Goal: Find contact information: Find contact information

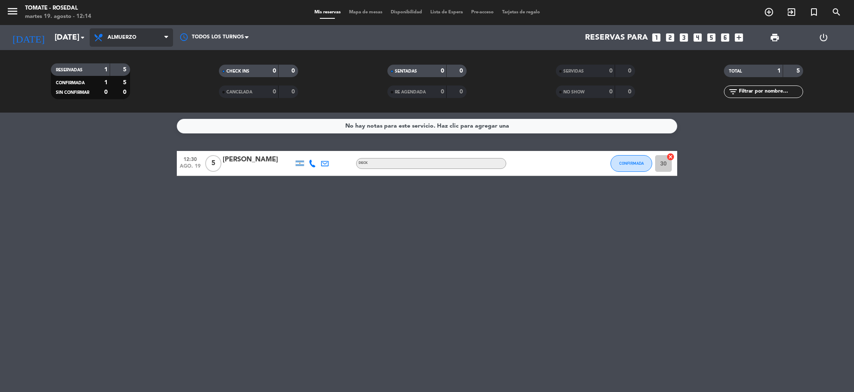
click at [127, 41] on span "Almuerzo" at bounding box center [131, 37] width 83 height 18
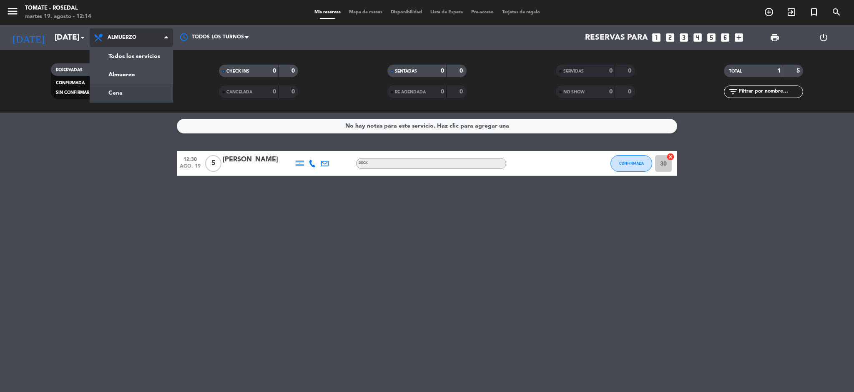
click at [136, 92] on div "menu Tomate - Rosedal [DATE] 19. agosto - 12:14 Mis reservas Mapa de mesas Disp…" at bounding box center [427, 56] width 854 height 113
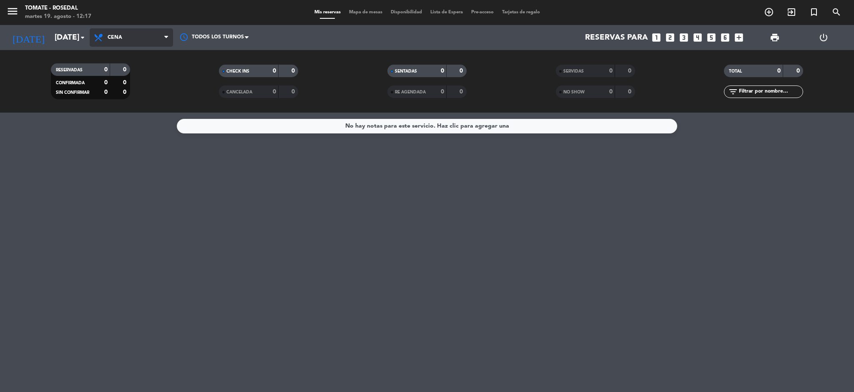
click at [125, 31] on span "Cena" at bounding box center [131, 37] width 83 height 18
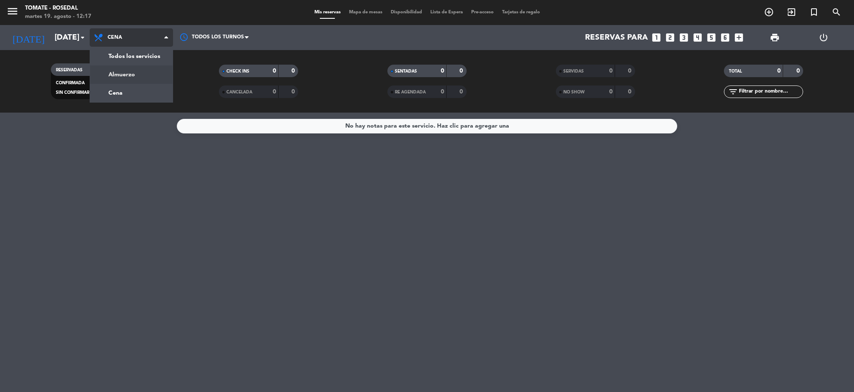
click at [117, 75] on div "menu Tomate - Rosedal [DATE] 19. agosto - 12:17 Mis reservas Mapa de mesas Disp…" at bounding box center [427, 56] width 854 height 113
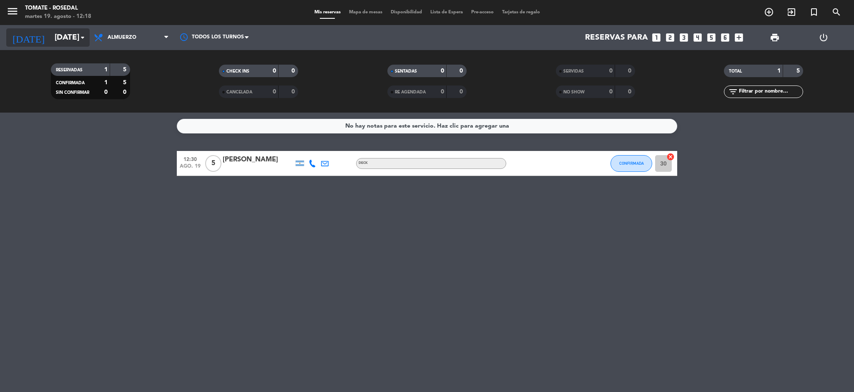
click at [75, 40] on input "[DATE]" at bounding box center [100, 38] width 101 height 18
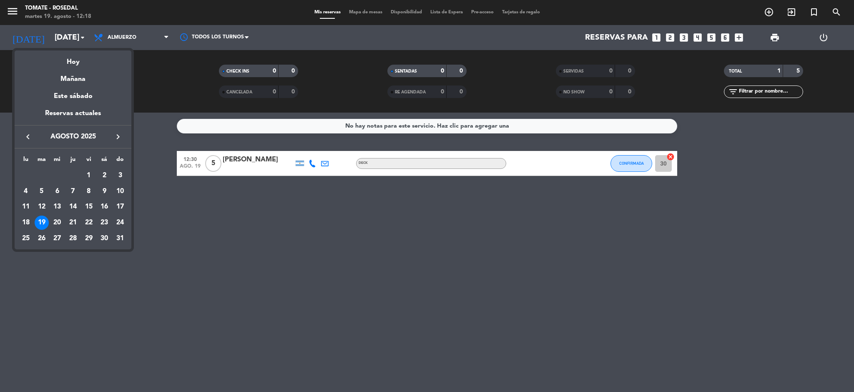
click at [376, 236] on div at bounding box center [427, 196] width 854 height 392
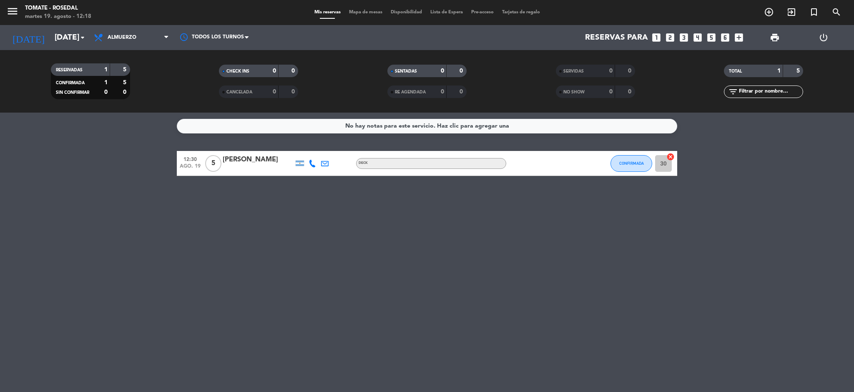
click at [324, 164] on icon at bounding box center [325, 164] width 8 height 8
click at [322, 184] on div "No hay notas para este servicio. Haz clic para agregar una 12:30 [DATE] 5 [PERS…" at bounding box center [427, 252] width 854 height 279
click at [310, 163] on icon at bounding box center [313, 164] width 8 height 8
click at [330, 152] on div "Copiar content_paste |" at bounding box center [317, 149] width 55 height 9
click at [330, 151] on span at bounding box center [333, 149] width 7 height 7
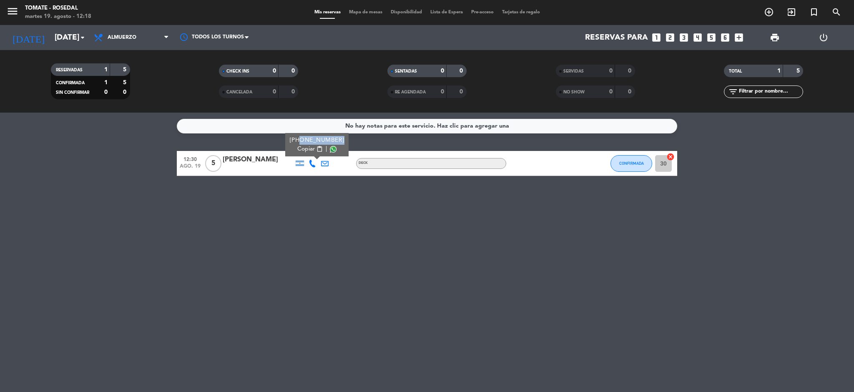
drag, startPoint x: 296, startPoint y: 141, endPoint x: 338, endPoint y: 142, distance: 42.1
click at [338, 142] on div "[PHONE_NUMBER] Copiar content_paste |" at bounding box center [316, 144] width 63 height 23
click at [345, 184] on div "No hay notas para este servicio. Haz clic para agregar una 12:30 [DATE] 5 [PERS…" at bounding box center [427, 252] width 854 height 279
click at [313, 164] on icon at bounding box center [313, 164] width 8 height 8
drag, startPoint x: 294, startPoint y: 140, endPoint x: 334, endPoint y: 142, distance: 40.1
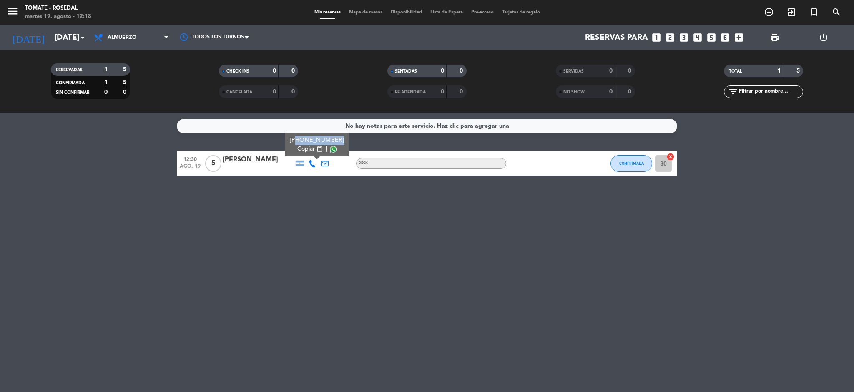
click at [334, 142] on div "[PHONE_NUMBER]" at bounding box center [317, 140] width 55 height 9
click at [292, 140] on div "[PHONE_NUMBER]" at bounding box center [317, 140] width 55 height 9
click at [289, 141] on div "[PHONE_NUMBER] Copiar content_paste |" at bounding box center [316, 144] width 63 height 23
click at [299, 148] on span "Copiar" at bounding box center [306, 149] width 18 height 9
